Goal: Task Accomplishment & Management: Manage account settings

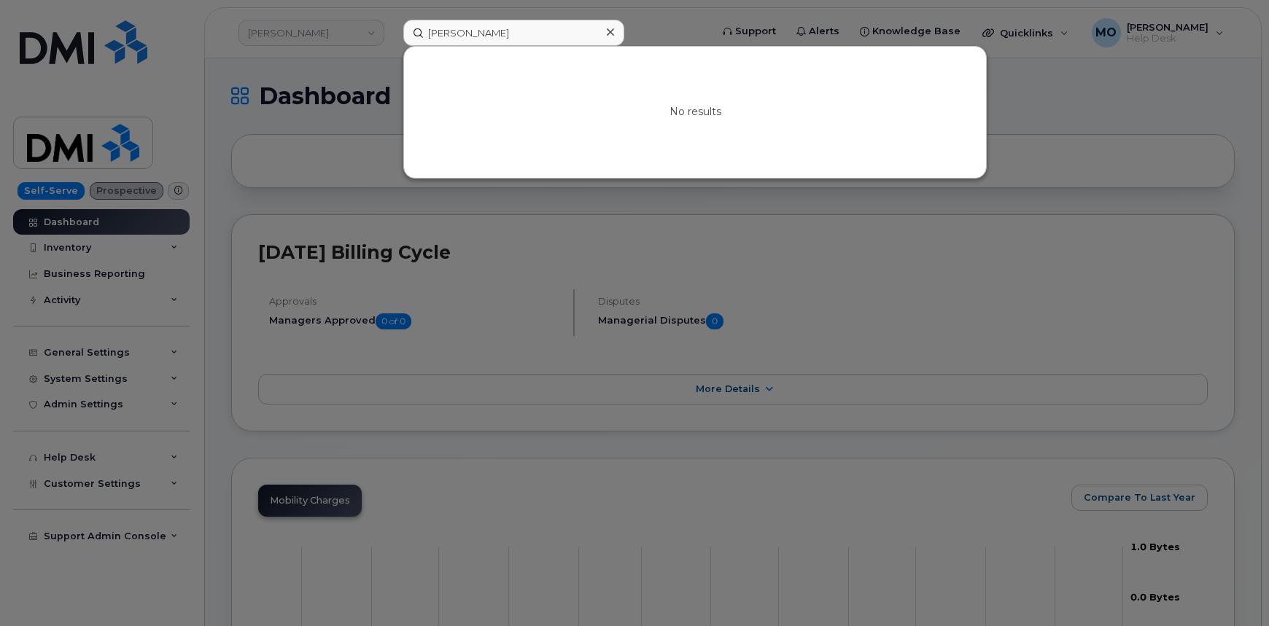
click at [349, 29] on div at bounding box center [634, 313] width 1269 height 626
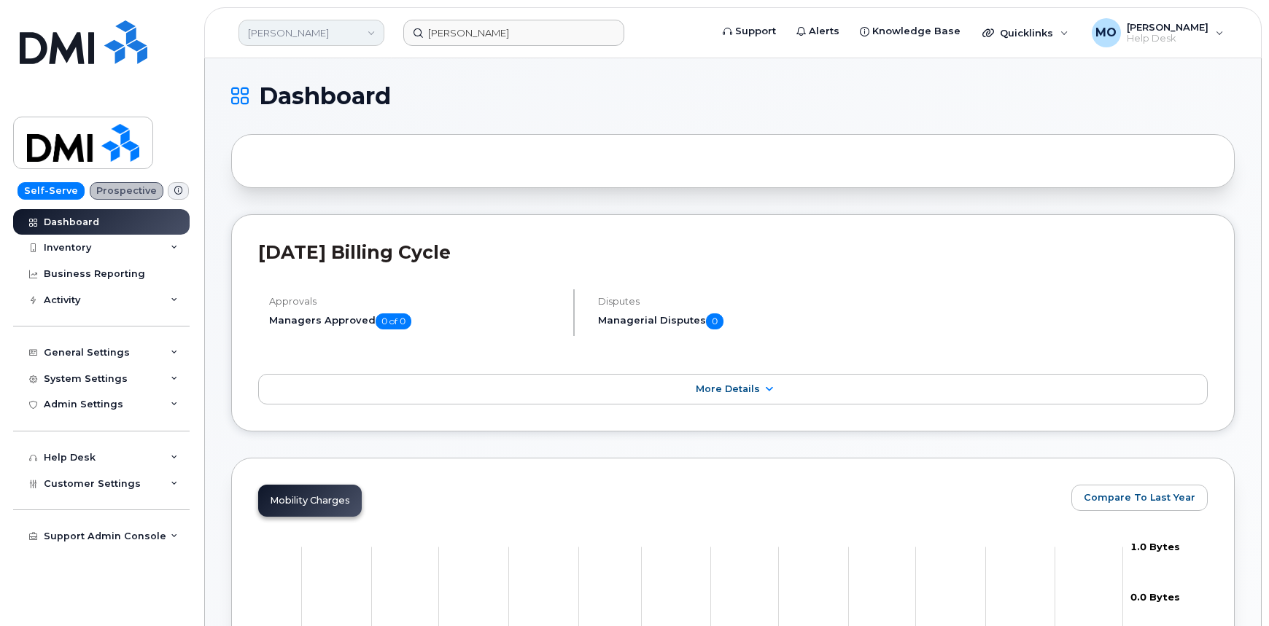
click at [368, 33] on link "[PERSON_NAME]" at bounding box center [311, 33] width 146 height 26
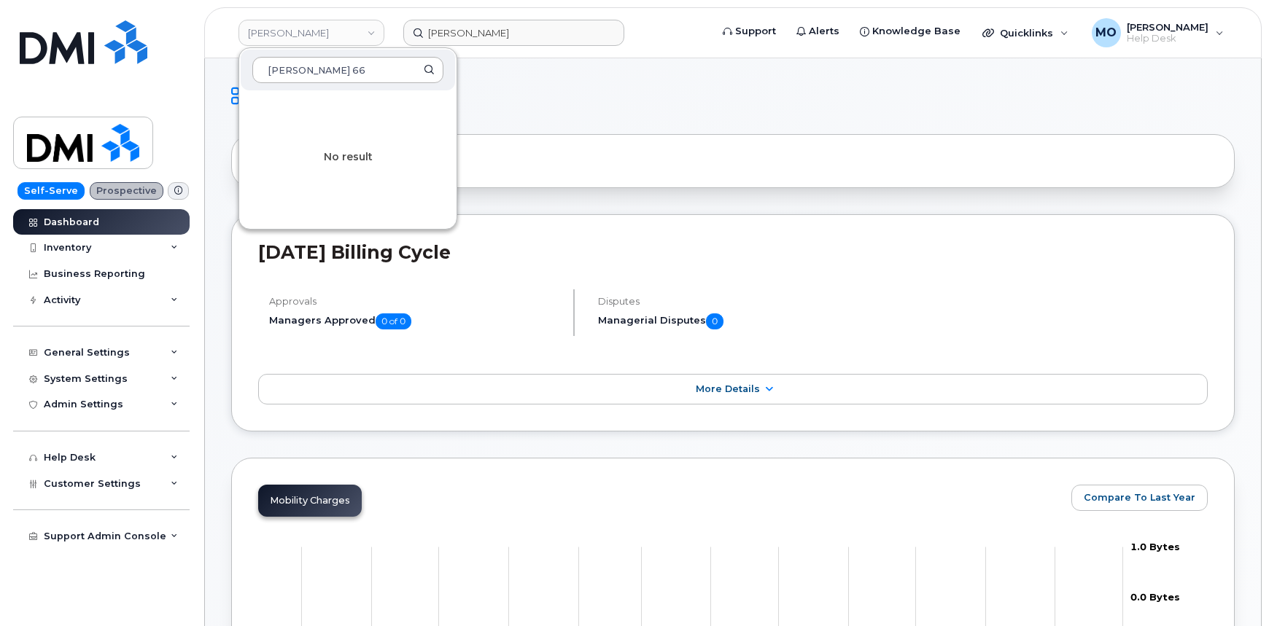
type input "Phillips 66"
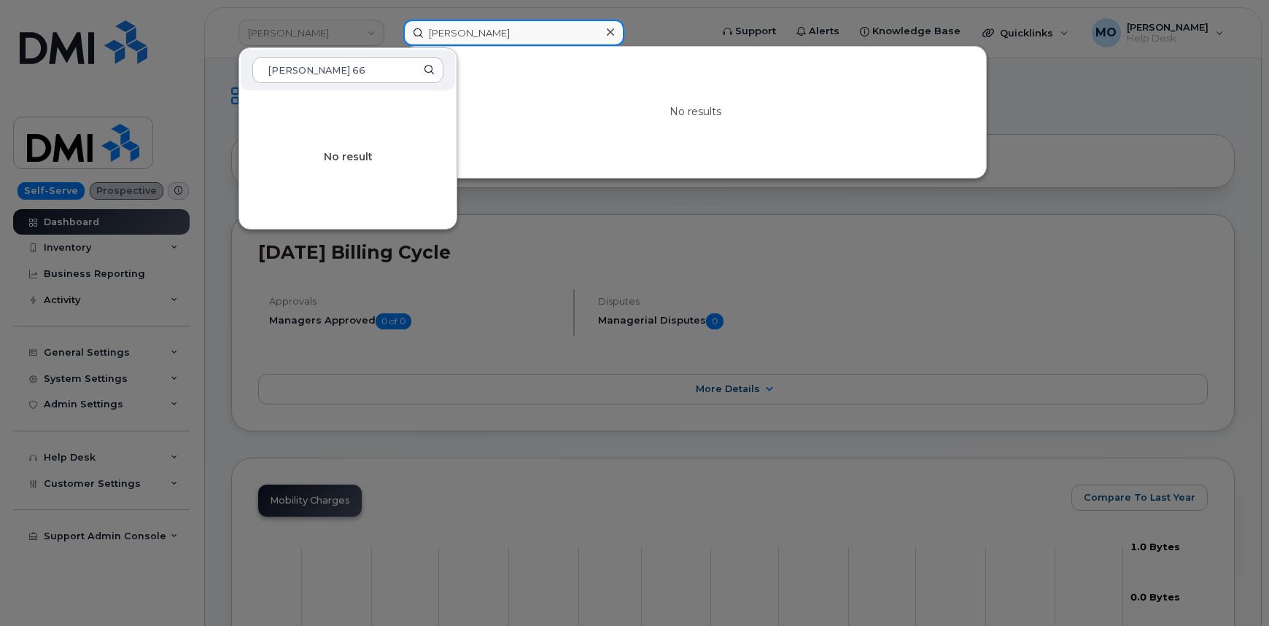
click at [479, 31] on input "Lisa Eastman" at bounding box center [513, 33] width 221 height 26
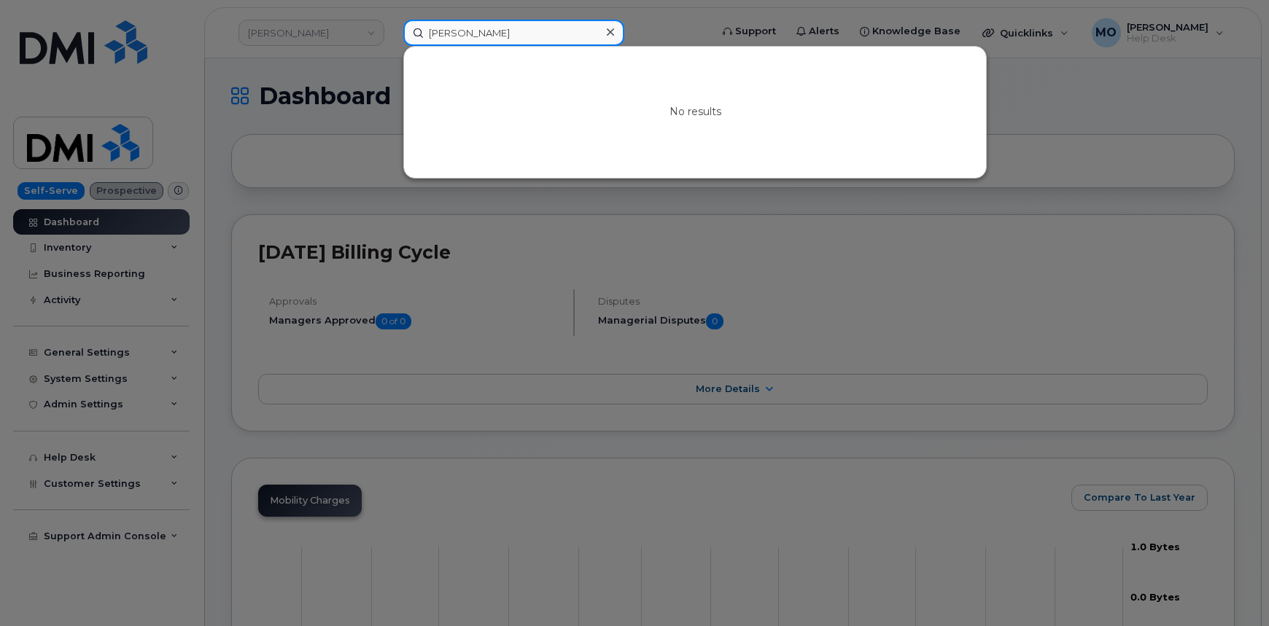
click at [494, 29] on input "Lisa Eastman" at bounding box center [513, 33] width 221 height 26
click at [495, 29] on input "Lisa Eastman" at bounding box center [513, 33] width 221 height 26
click at [495, 31] on input "Lisa Eastman" at bounding box center [513, 33] width 221 height 26
paste input "Sean Bailey"
type input "Sean Bailey"
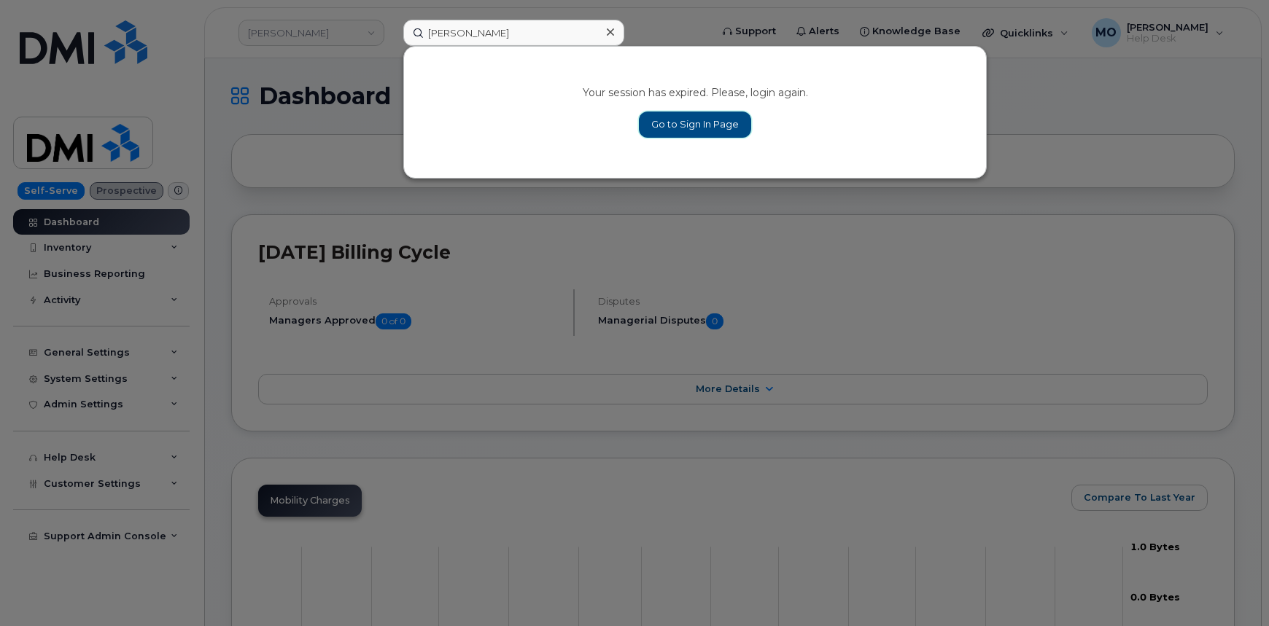
click at [652, 123] on link "Go to Sign In Page" at bounding box center [695, 125] width 112 height 26
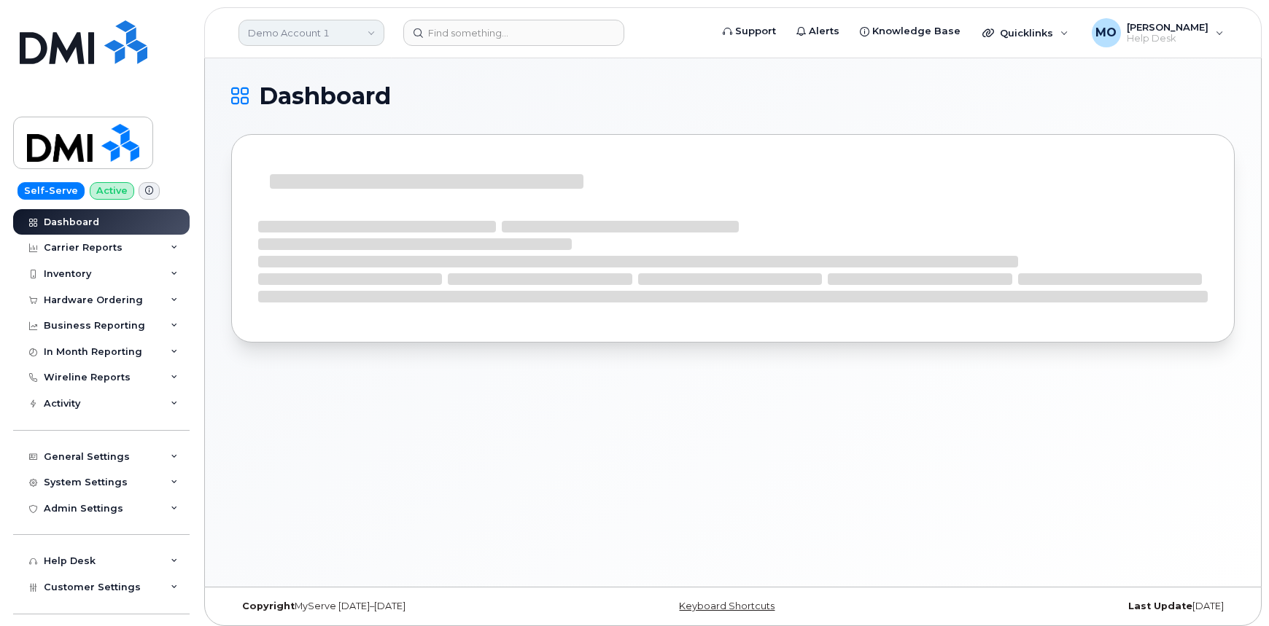
click at [338, 23] on link "Demo Account 1" at bounding box center [311, 33] width 146 height 26
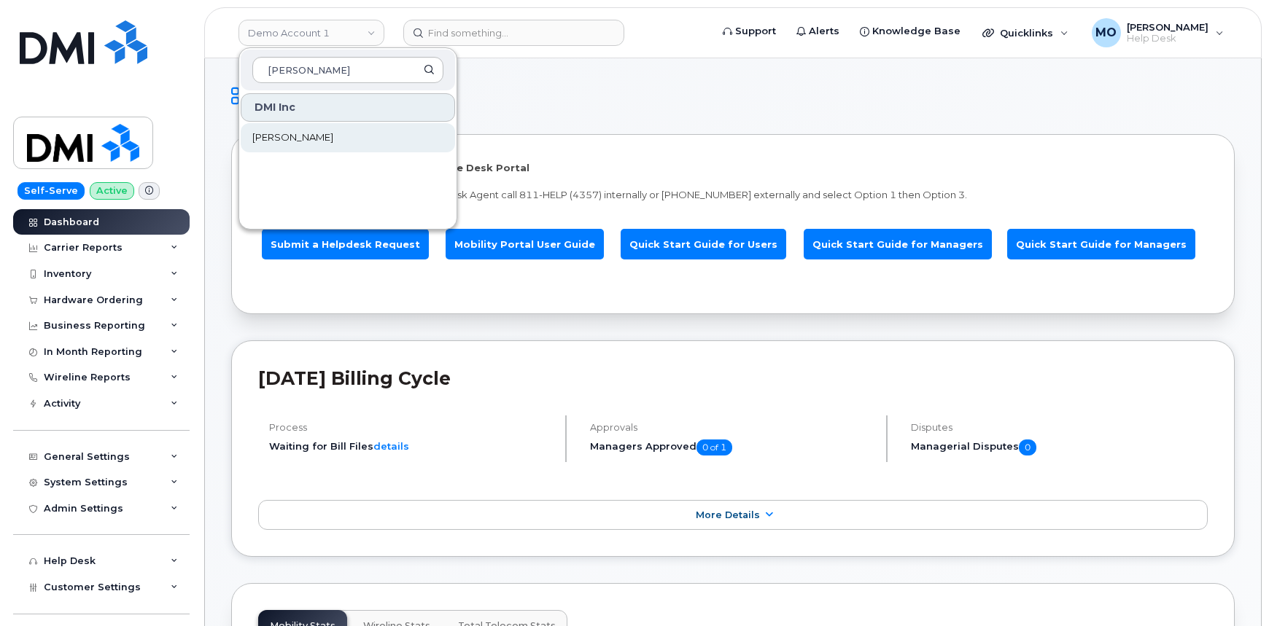
type input "[PERSON_NAME]"
click at [289, 144] on link "[PERSON_NAME]" at bounding box center [348, 137] width 214 height 29
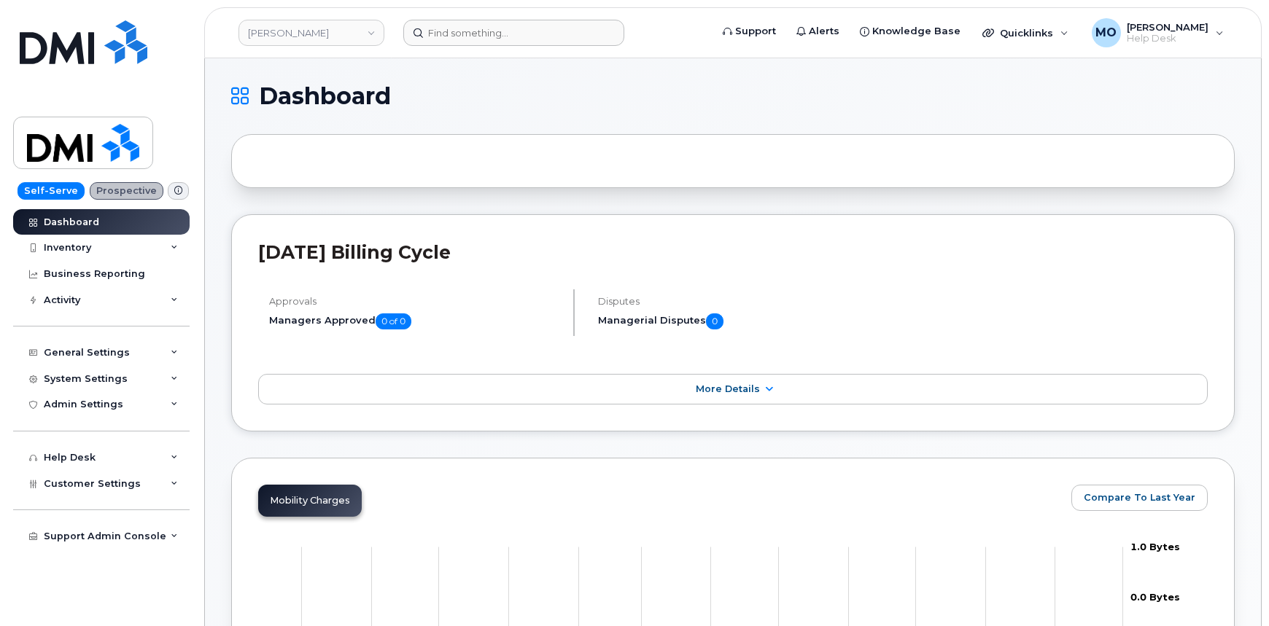
drag, startPoint x: 531, startPoint y: 15, endPoint x: 530, endPoint y: 25, distance: 9.5
click at [530, 24] on header "Rollins Support Alerts Knowledge Base Quicklinks Suspend / Cancel Device Change…" at bounding box center [732, 32] width 1057 height 51
click at [537, 23] on input at bounding box center [513, 33] width 221 height 26
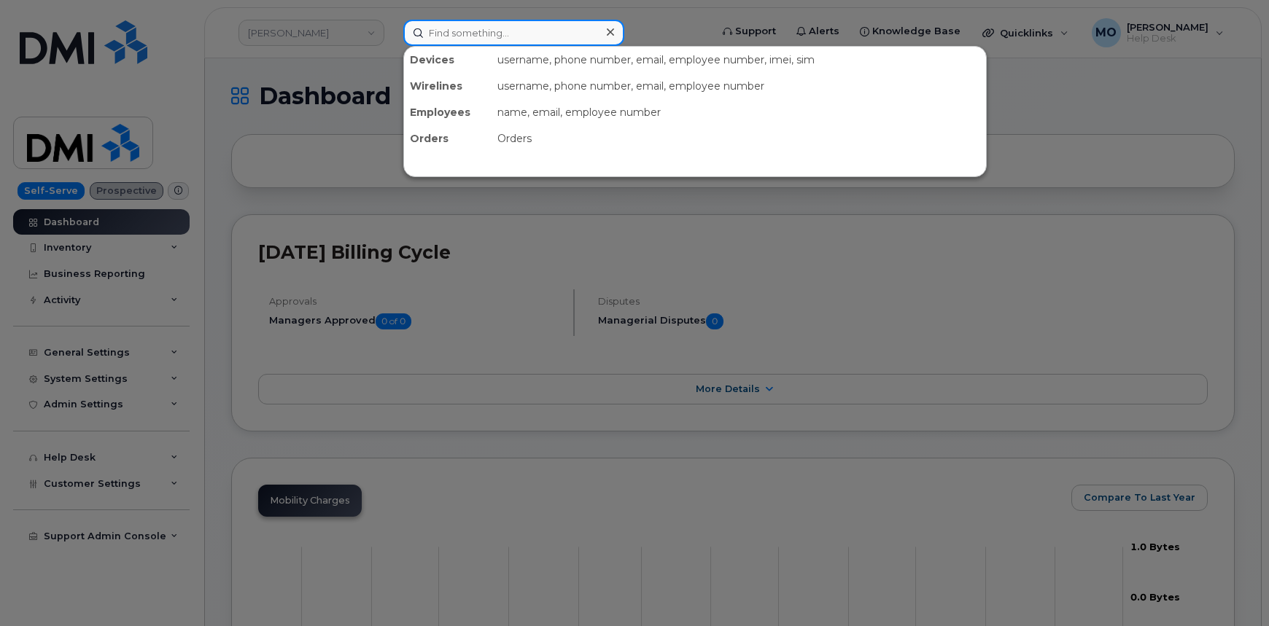
click at [553, 29] on input at bounding box center [513, 33] width 221 height 26
paste input "[PERSON_NAME]"
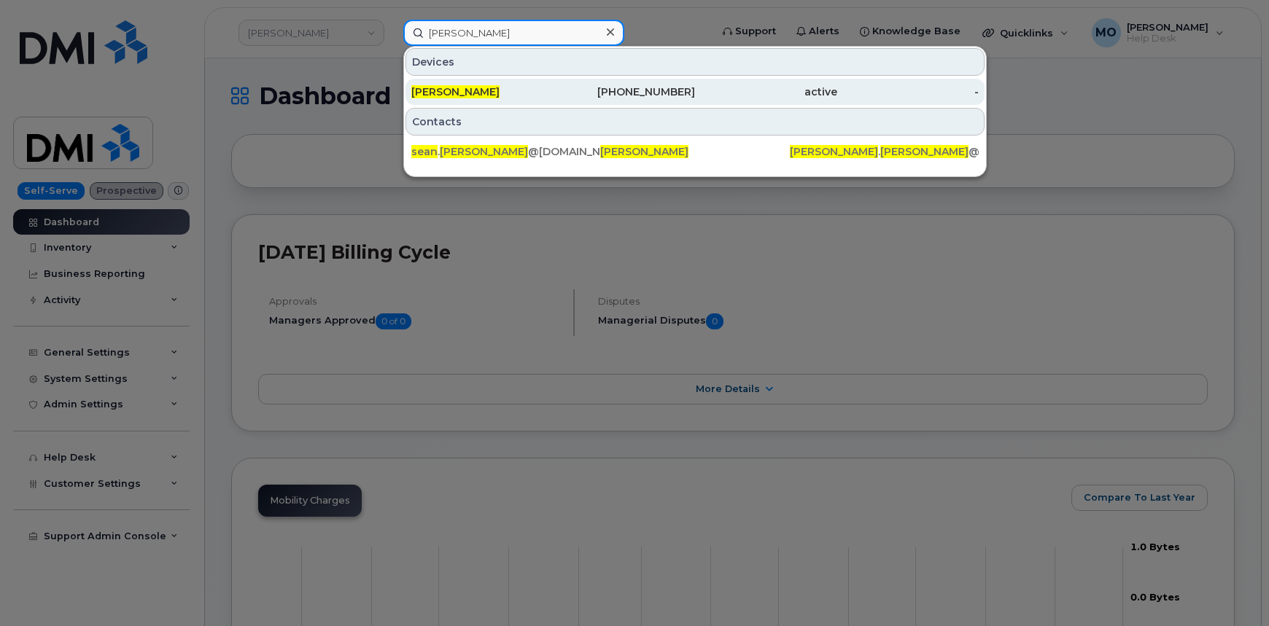
type input "[PERSON_NAME]"
click at [577, 95] on div "416-312-0279" at bounding box center [625, 92] width 142 height 15
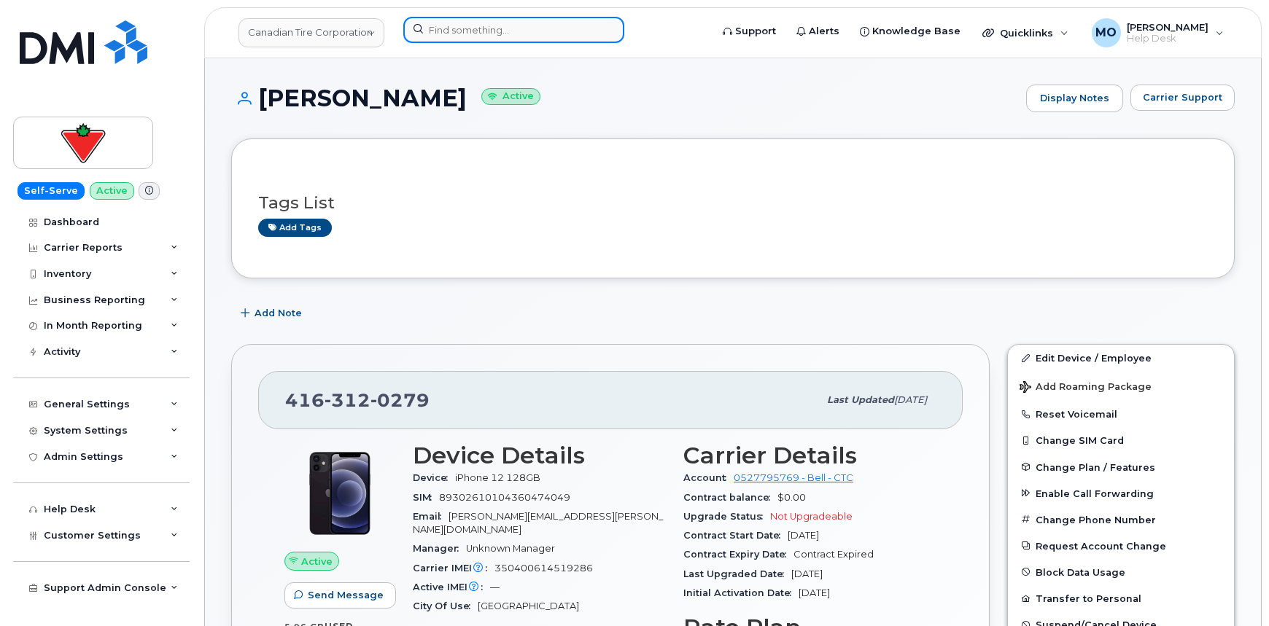
click at [462, 38] on input at bounding box center [513, 30] width 221 height 26
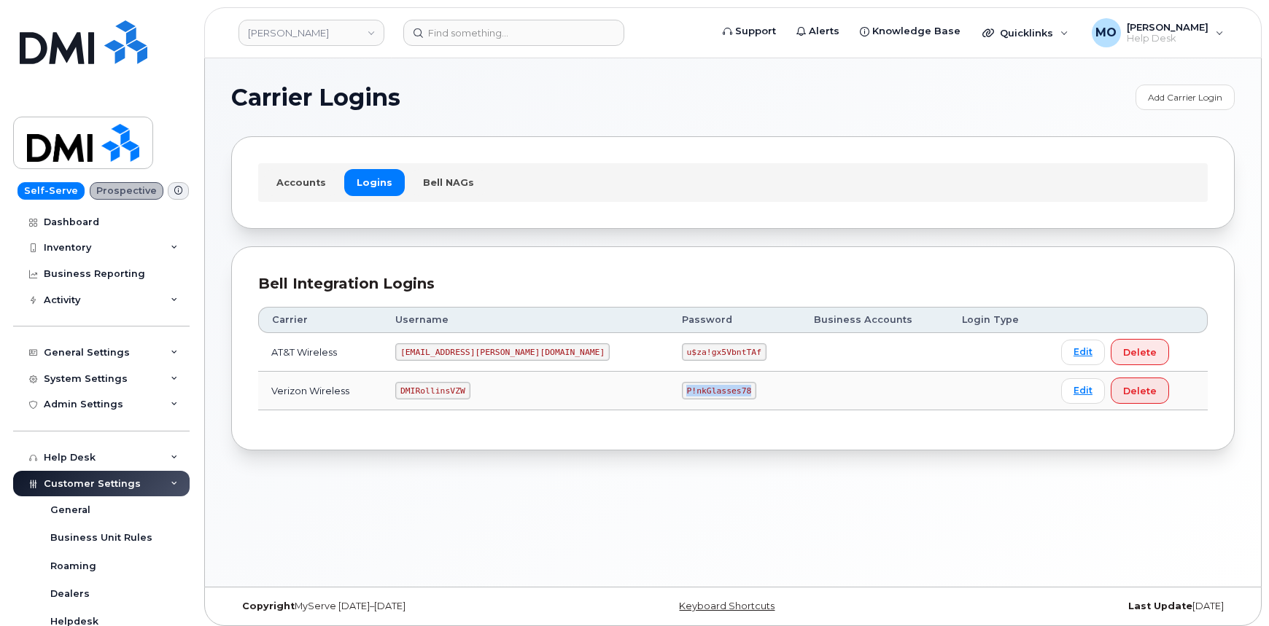
drag, startPoint x: 616, startPoint y: 395, endPoint x: 710, endPoint y: 396, distance: 93.4
click at [710, 396] on td "P!nkGlasses78" at bounding box center [735, 391] width 132 height 39
copy code "P!nkGlasses78"
drag, startPoint x: 600, startPoint y: 349, endPoint x: 702, endPoint y: 344, distance: 101.5
click at [702, 344] on td "u$za!gx5VbntTAf" at bounding box center [735, 352] width 132 height 39
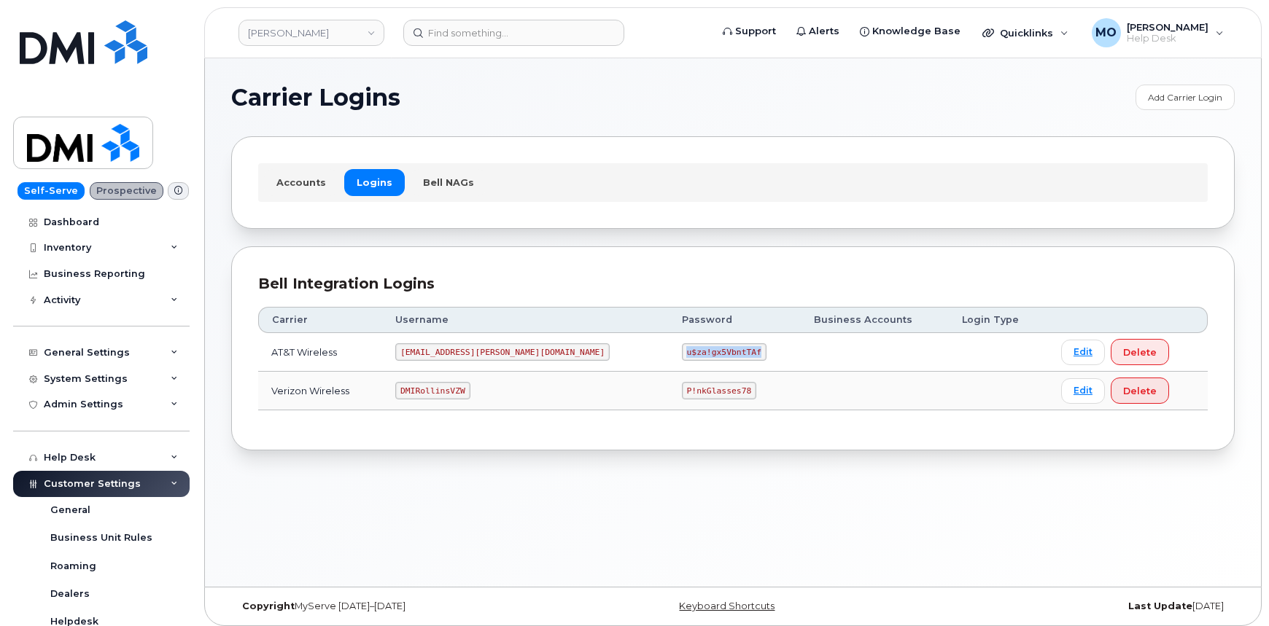
copy code "u$za!gx5VbntTAf"
